Goal: Navigation & Orientation: Find specific page/section

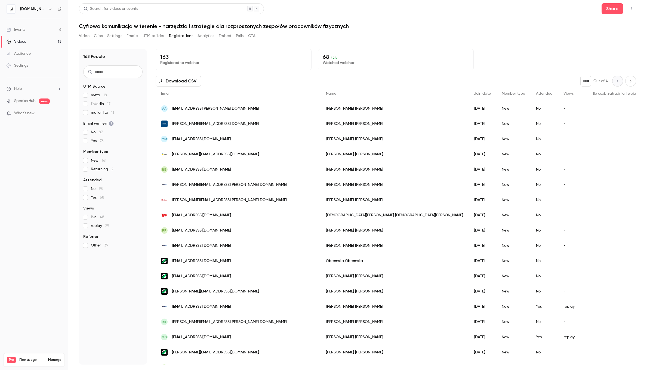
click at [48, 54] on link "Audience" at bounding box center [34, 54] width 68 height 12
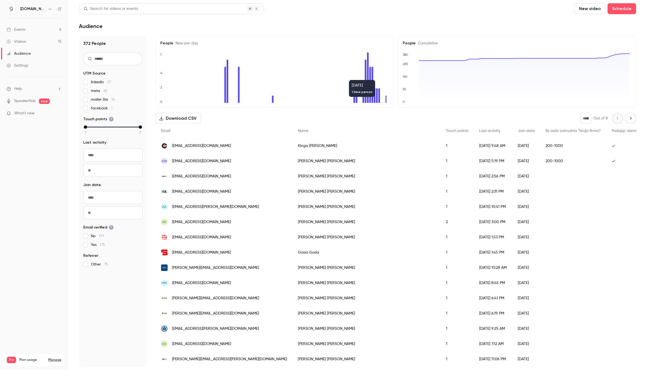
click at [386, 100] on icon at bounding box center [386, 99] width 2 height 7
click at [32, 30] on link "Events 6" at bounding box center [34, 30] width 68 height 12
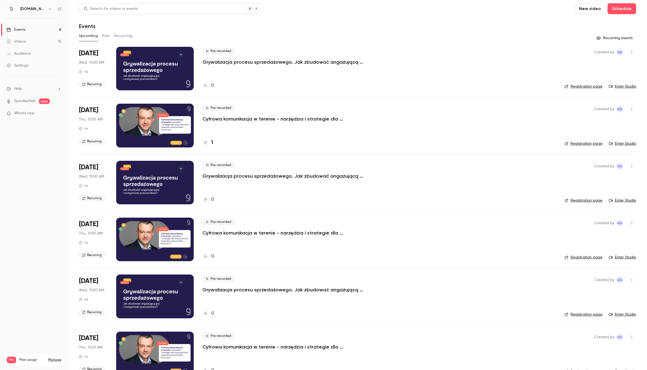
click at [212, 143] on h4 "1" at bounding box center [212, 142] width 2 height 7
